Goal: Task Accomplishment & Management: Complete application form

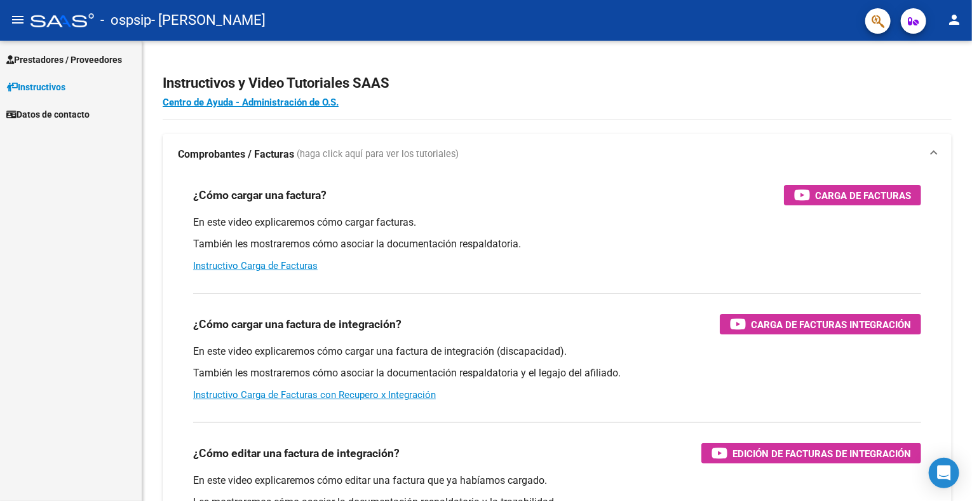
click at [89, 55] on span "Prestadores / Proveedores" at bounding box center [64, 60] width 116 height 14
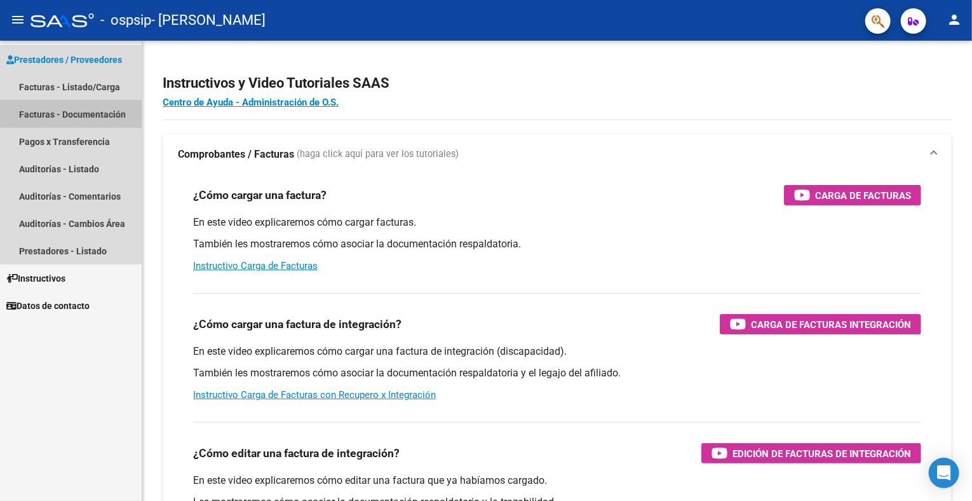
click at [86, 113] on link "Facturas - Documentación" at bounding box center [71, 113] width 142 height 27
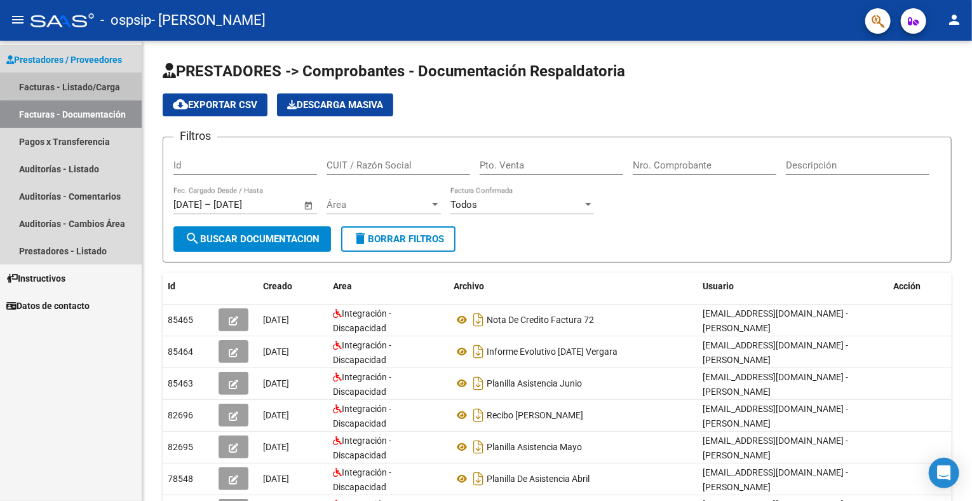
click at [98, 84] on link "Facturas - Listado/Carga" at bounding box center [71, 86] width 142 height 27
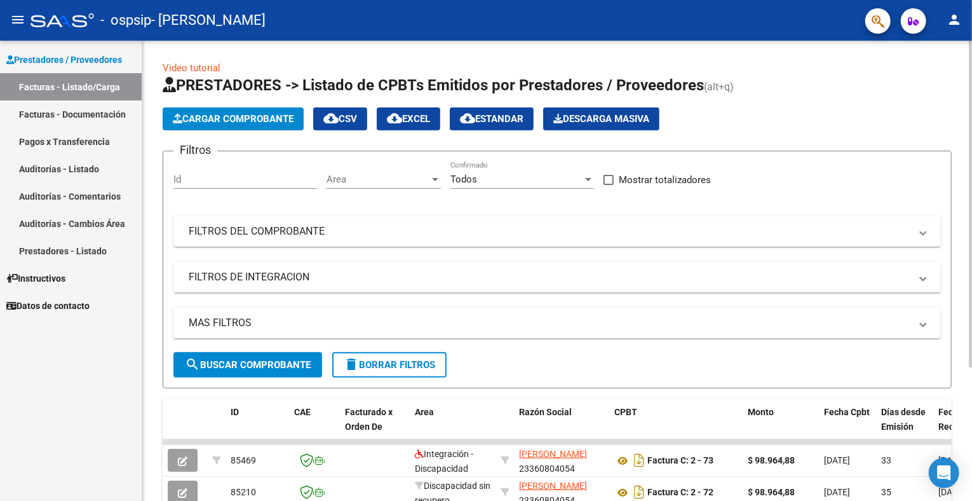
click at [235, 119] on span "Cargar Comprobante" at bounding box center [233, 118] width 121 height 11
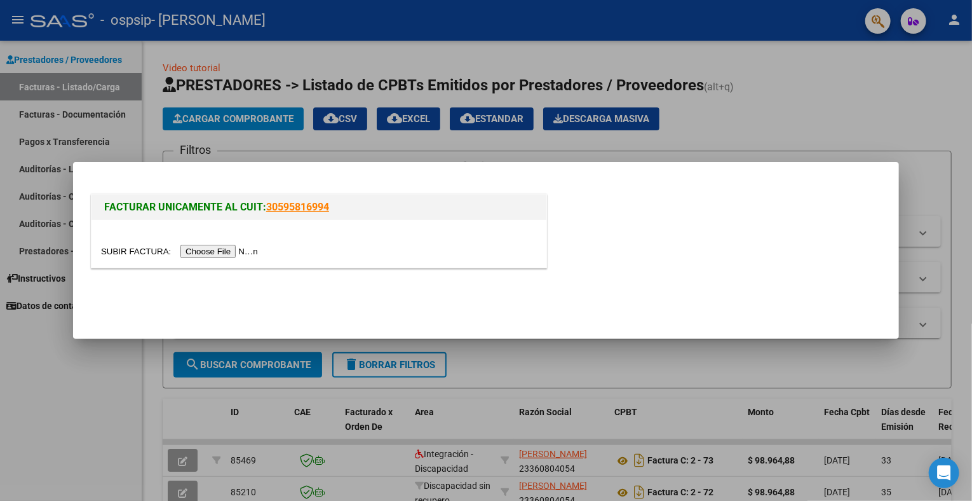
click at [212, 249] on input "file" at bounding box center [181, 251] width 161 height 13
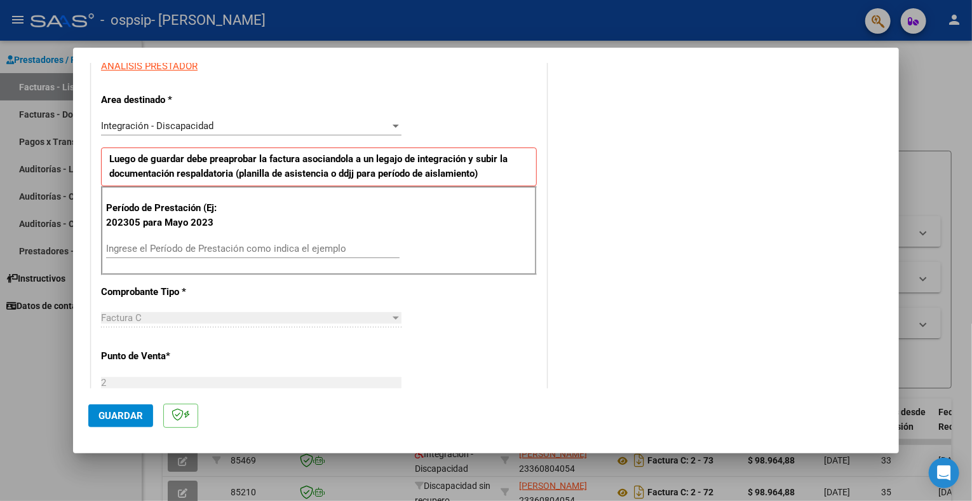
scroll to position [254, 0]
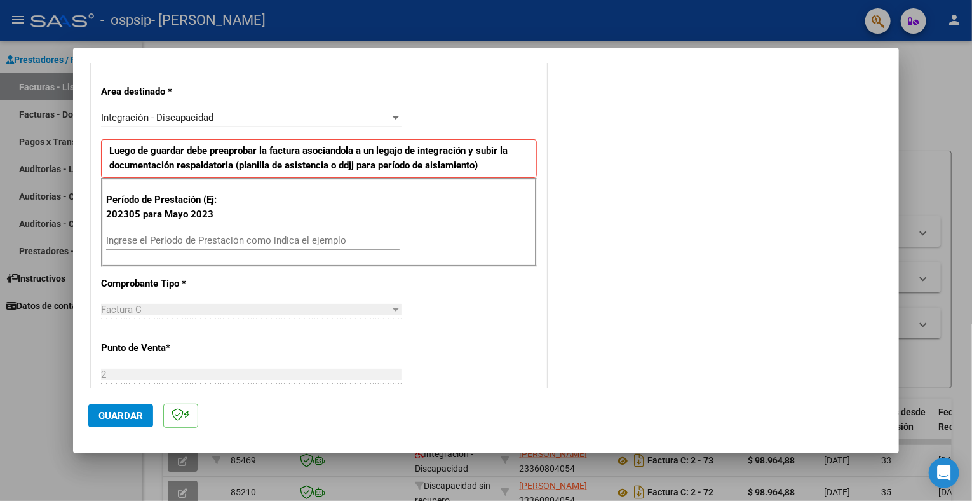
click at [208, 238] on input "Ingrese el Período de Prestación como indica el ejemplo" at bounding box center [253, 240] width 294 height 11
type input "202507"
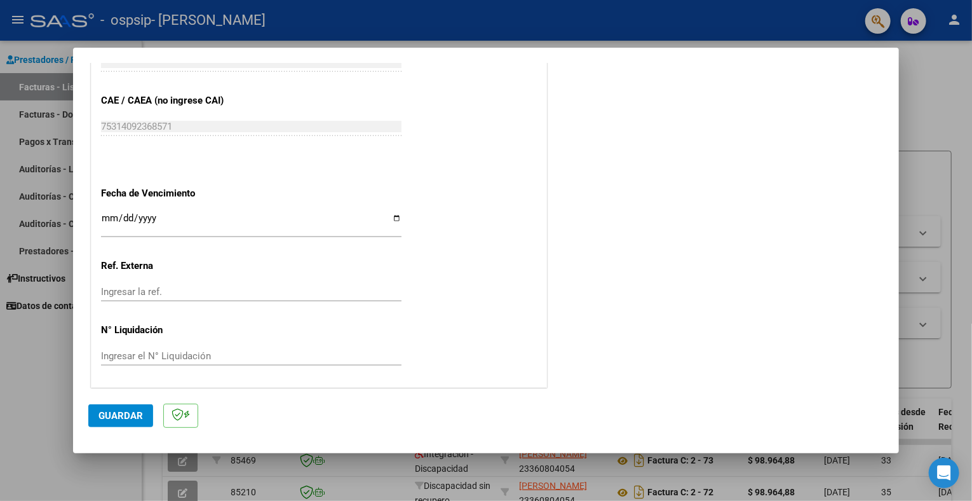
scroll to position [768, 0]
click at [134, 414] on span "Guardar" at bounding box center [121, 415] width 44 height 11
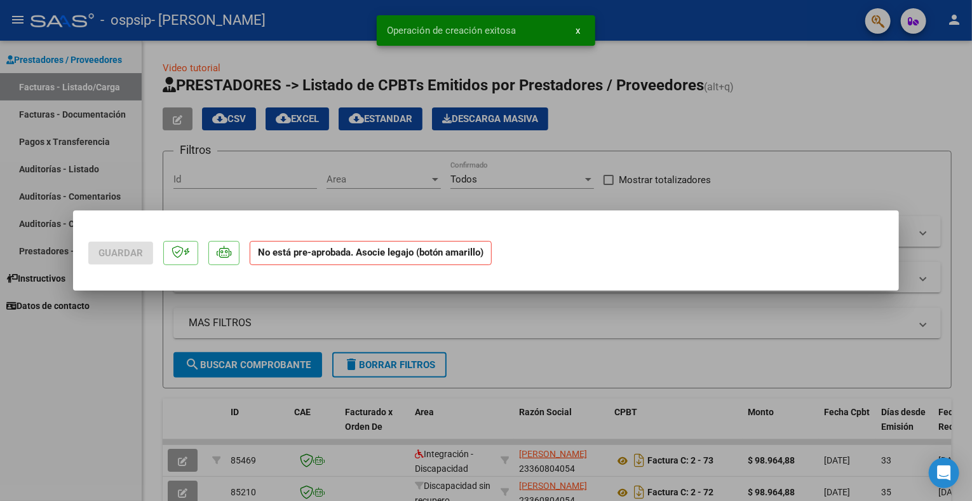
scroll to position [0, 0]
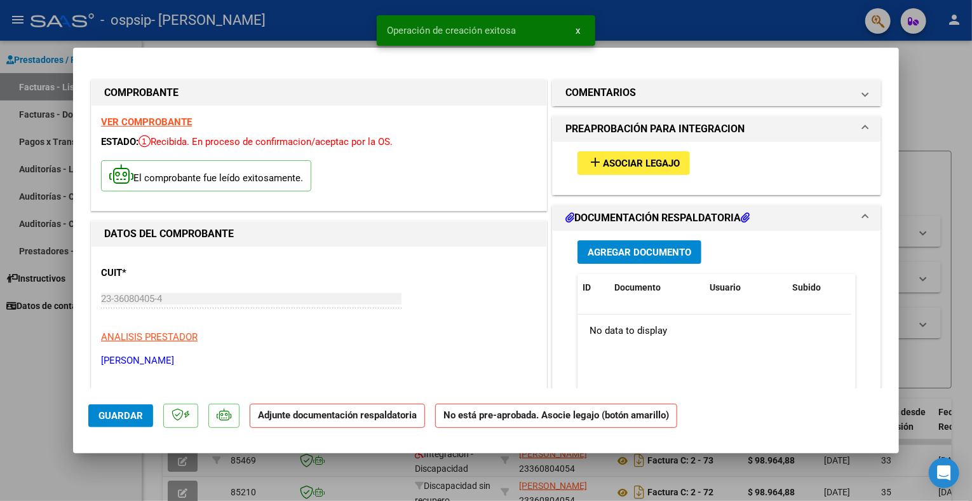
click at [603, 161] on span "Asociar Legajo" at bounding box center [641, 163] width 77 height 11
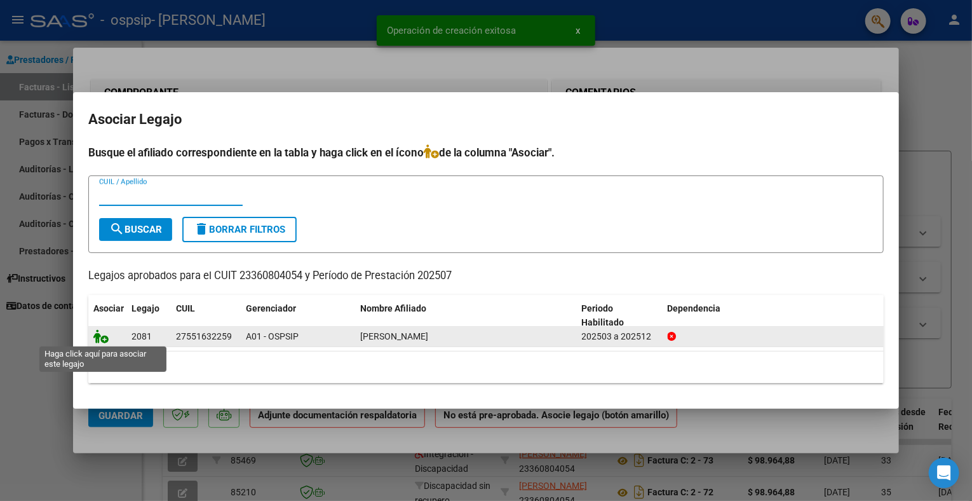
click at [104, 337] on icon at bounding box center [100, 336] width 15 height 14
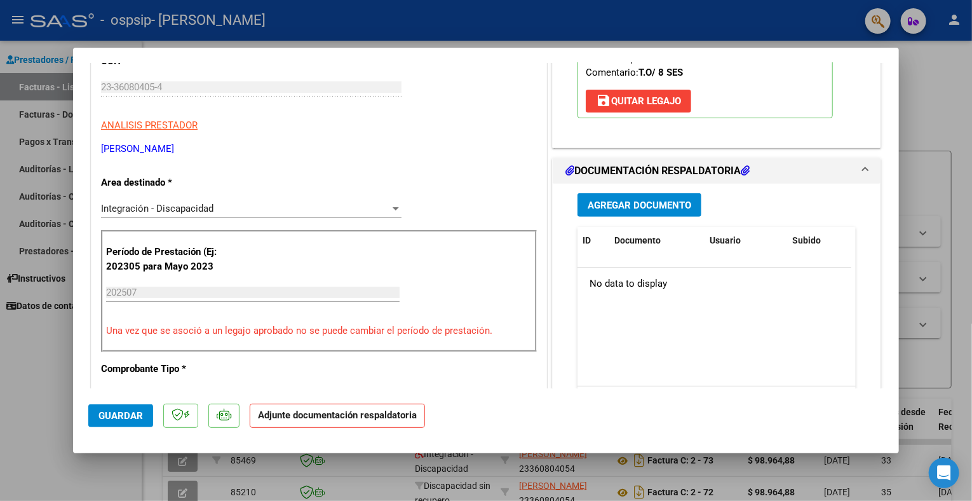
scroll to position [254, 0]
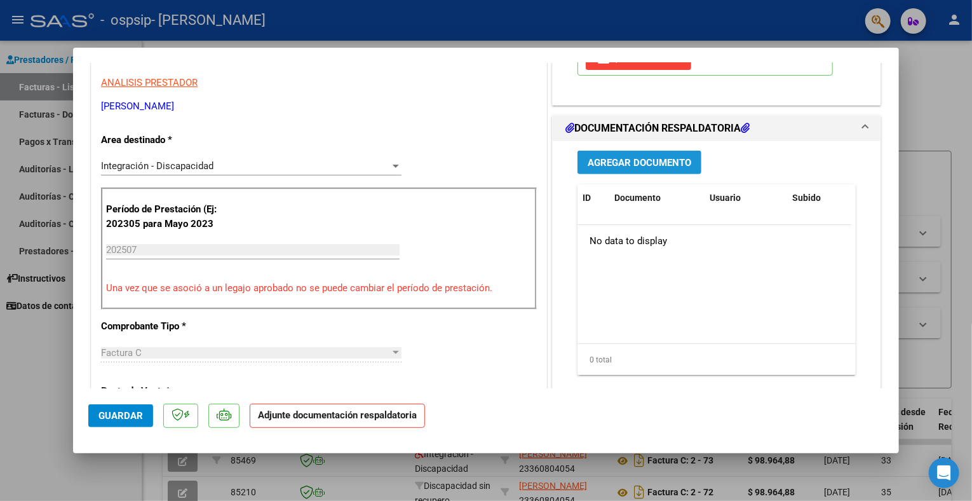
click at [626, 161] on span "Agregar Documento" at bounding box center [640, 162] width 104 height 11
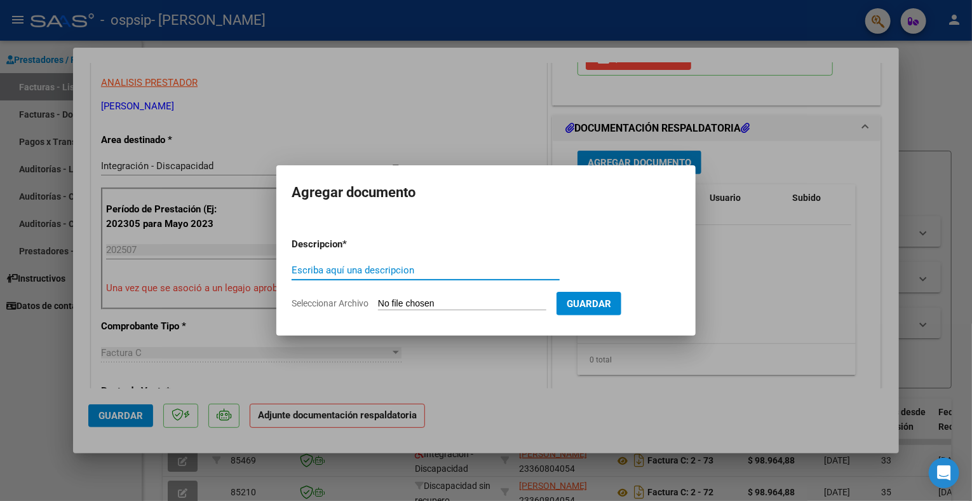
click at [379, 269] on input "Escriba aquí una descripcion" at bounding box center [426, 269] width 268 height 11
type input "p"
click at [789, 307] on div at bounding box center [486, 250] width 972 height 501
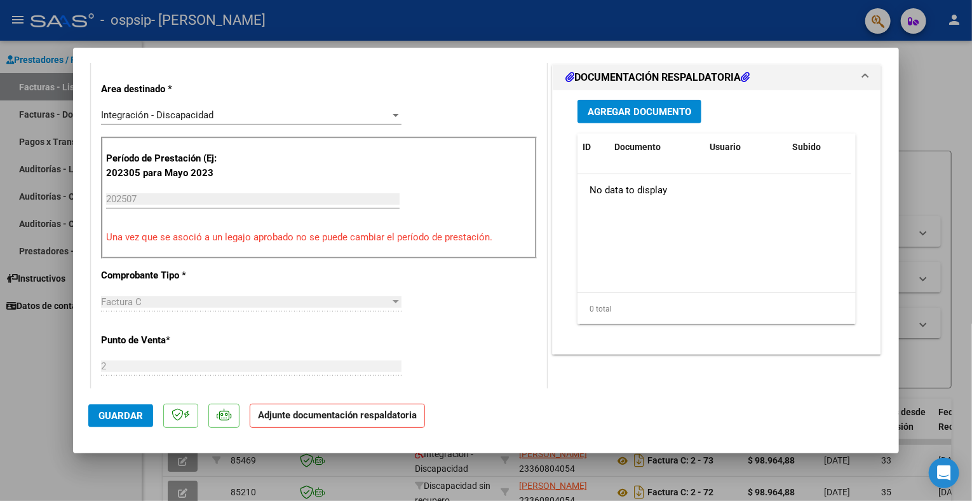
scroll to position [318, 0]
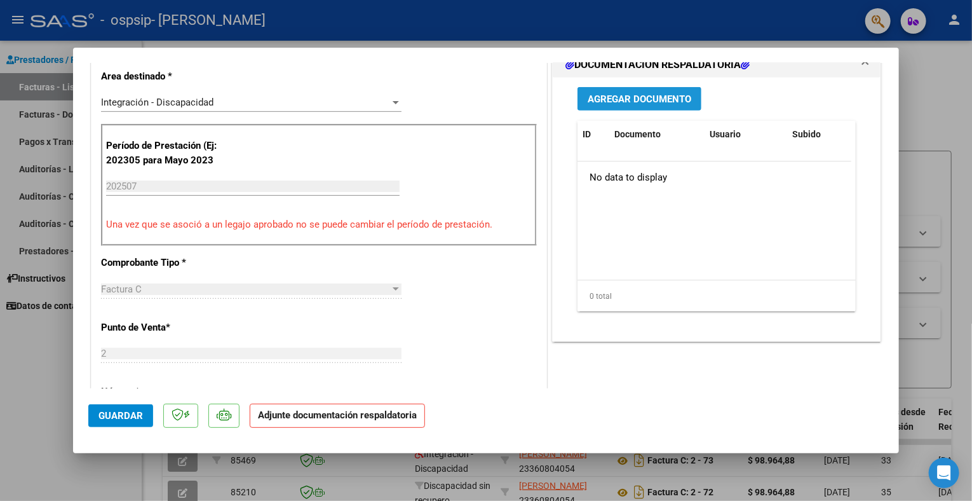
click at [622, 100] on span "Agregar Documento" at bounding box center [640, 98] width 104 height 11
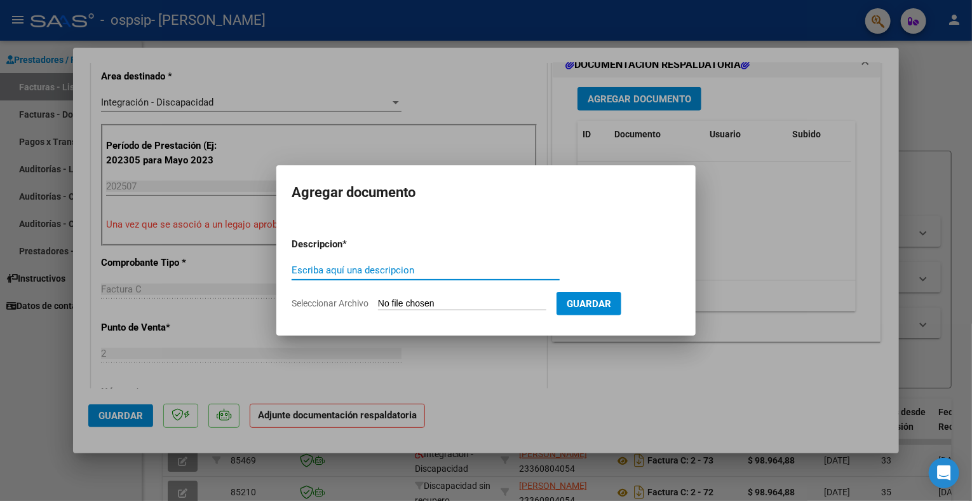
click at [439, 268] on input "Escriba aquí una descripcion" at bounding box center [426, 269] width 268 height 11
type input "planilla asistencia julio"
click at [336, 299] on span "Seleccionar Archivo" at bounding box center [330, 303] width 77 height 10
click at [378, 299] on input "Seleccionar Archivo" at bounding box center [462, 304] width 168 height 12
type input "C:\fakepath\planilla julio.pdf"
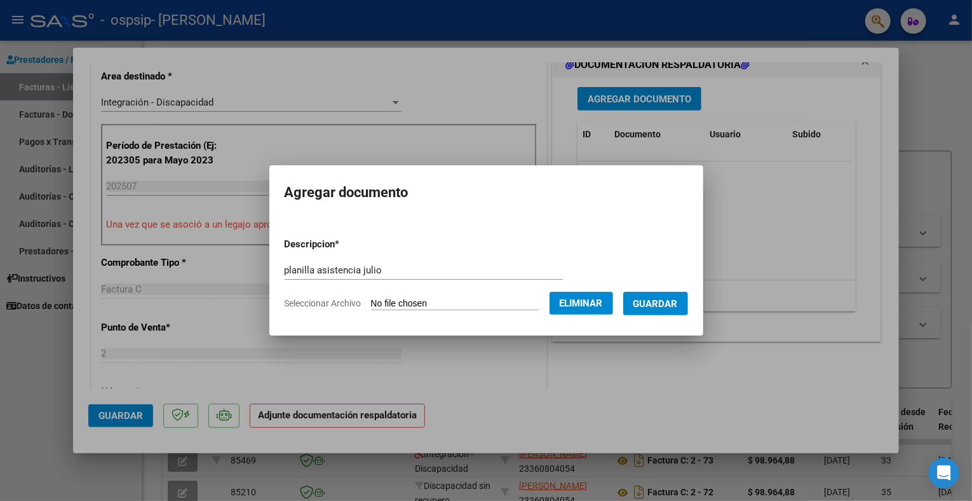
click at [665, 303] on span "Guardar" at bounding box center [656, 303] width 44 height 11
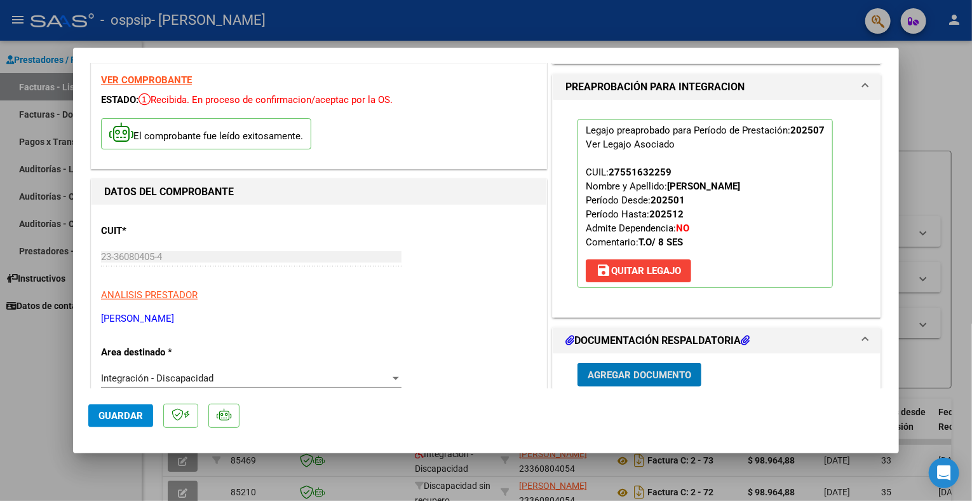
scroll to position [0, 0]
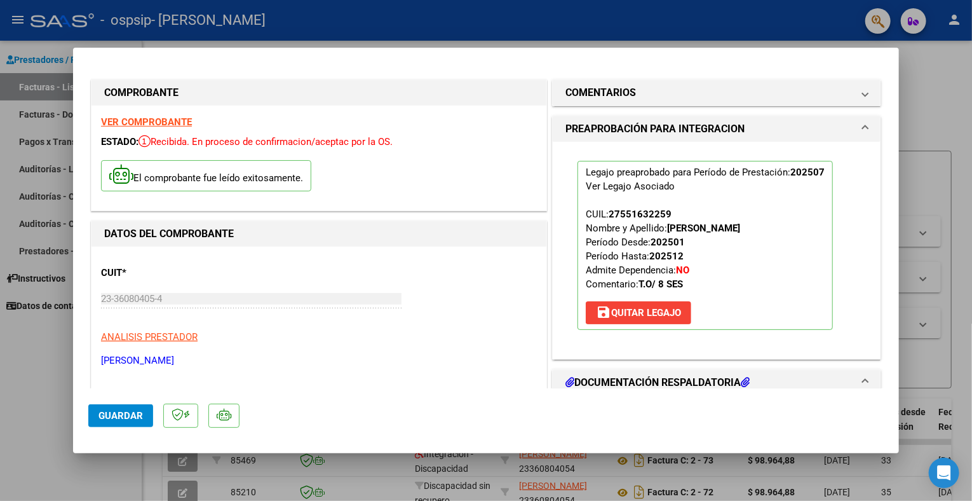
click at [144, 406] on button "Guardar" at bounding box center [120, 415] width 65 height 23
click at [917, 132] on div at bounding box center [486, 250] width 972 height 501
type input "$ 0,00"
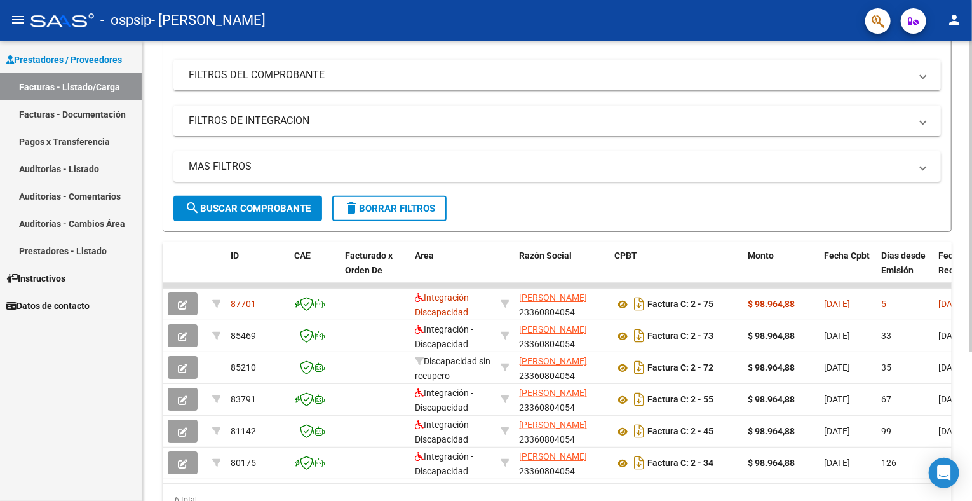
scroll to position [191, 0]
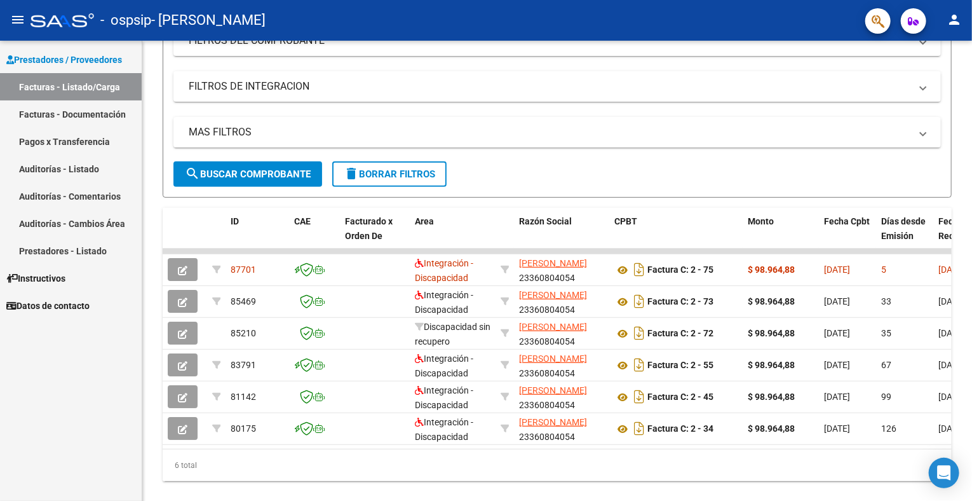
click at [963, 24] on button "person" at bounding box center [954, 20] width 25 height 25
click at [932, 83] on button "exit_to_app Salir" at bounding box center [929, 84] width 78 height 31
